Goal: Find specific page/section: Find specific page/section

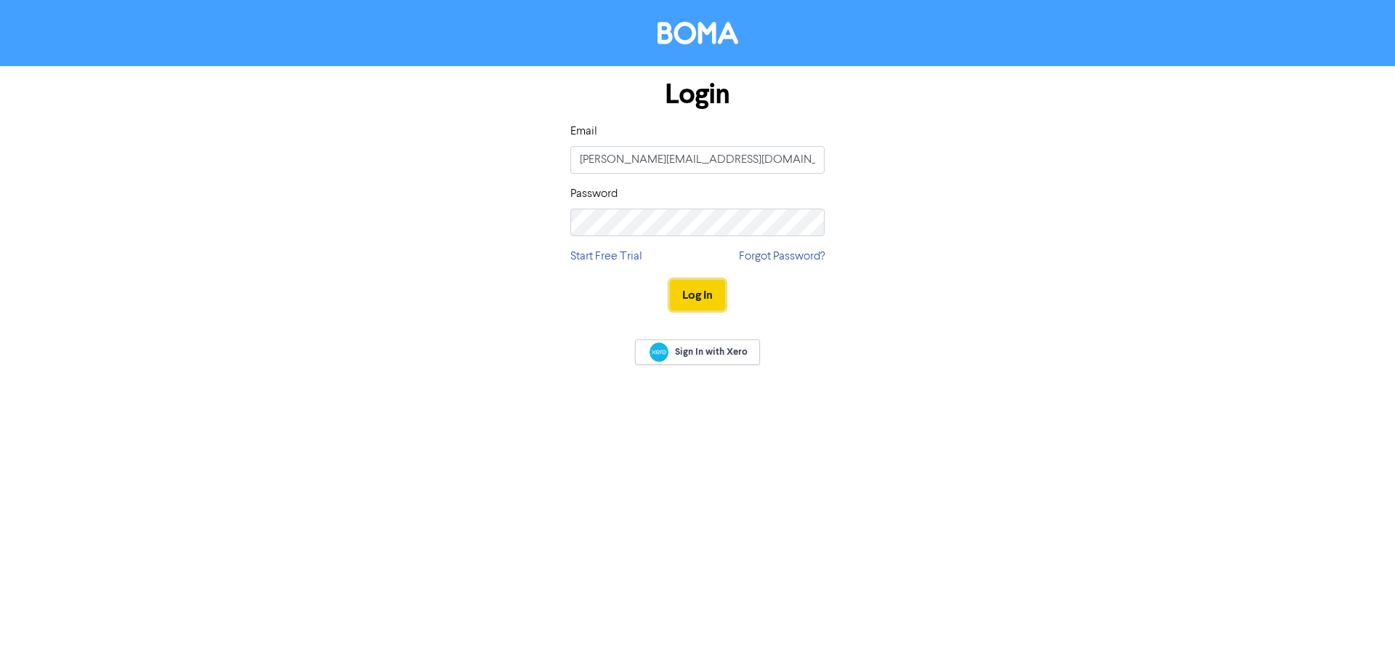
click at [713, 293] on button "Log In" at bounding box center [697, 295] width 55 height 31
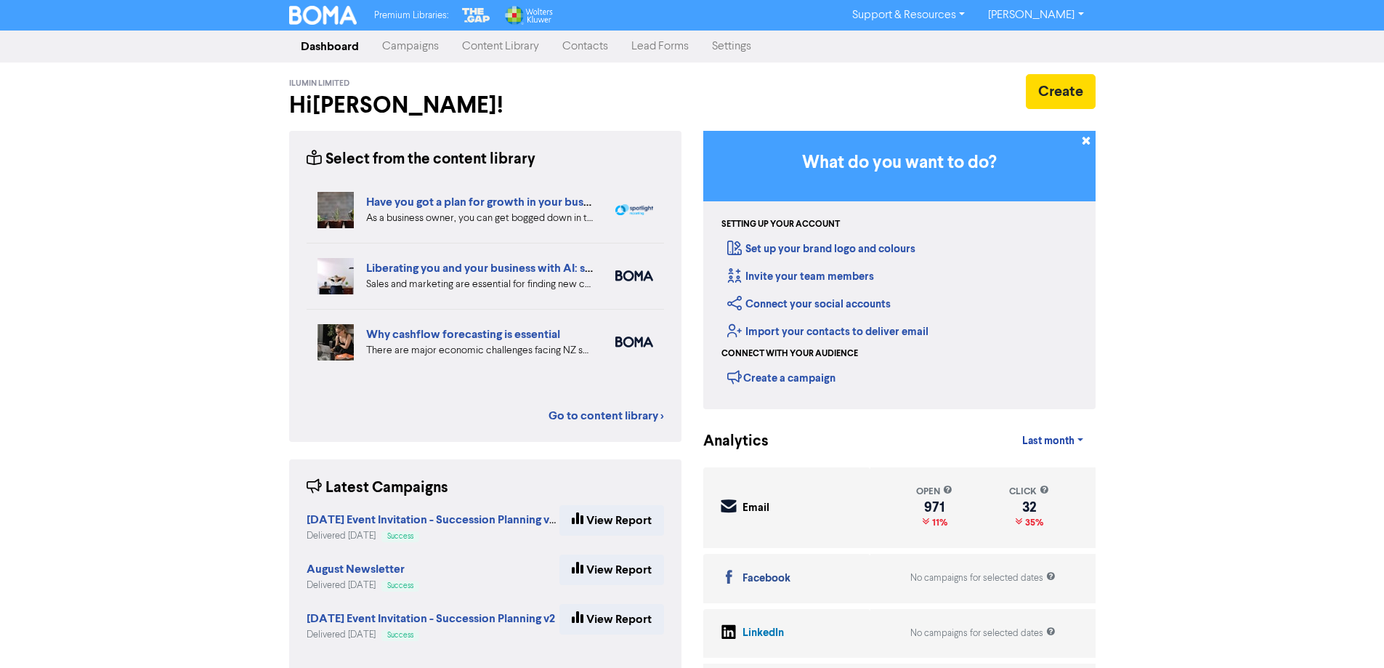
click at [577, 41] on link "Contacts" at bounding box center [585, 46] width 69 height 29
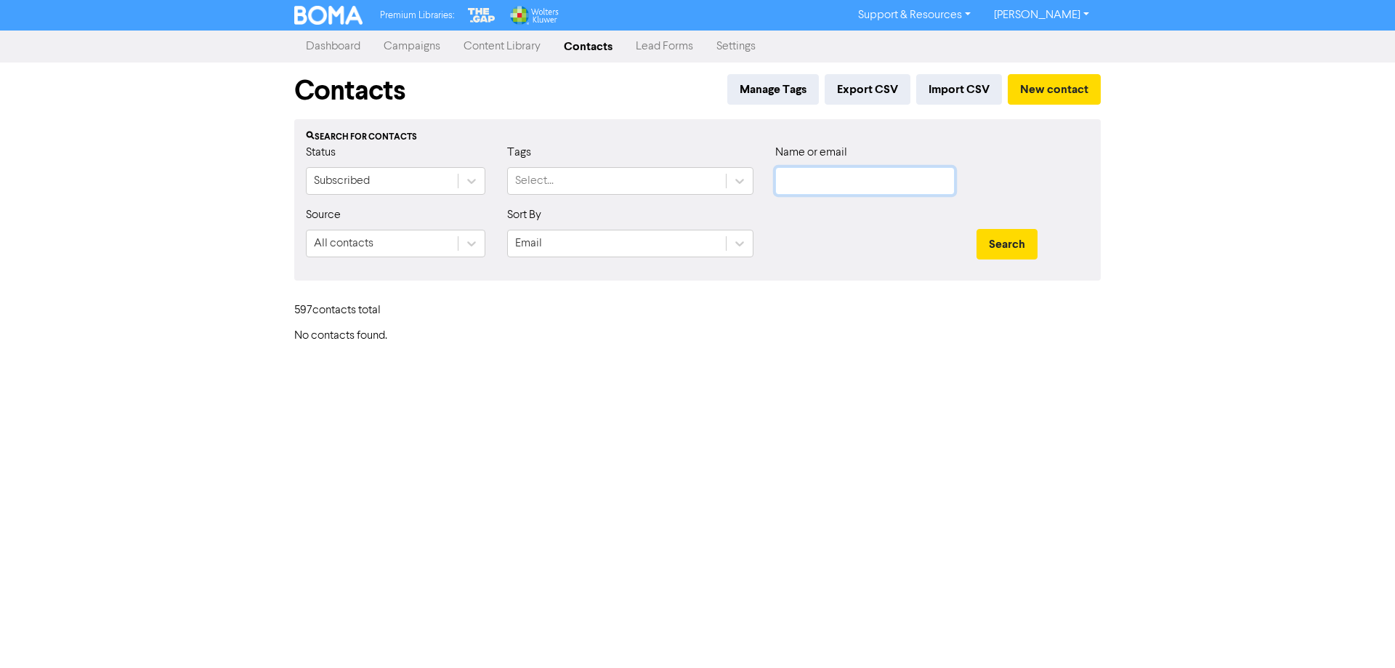
type input "[PERSON_NAME][EMAIL_ADDRESS][DOMAIN_NAME]"
